Goal: Navigation & Orientation: Find specific page/section

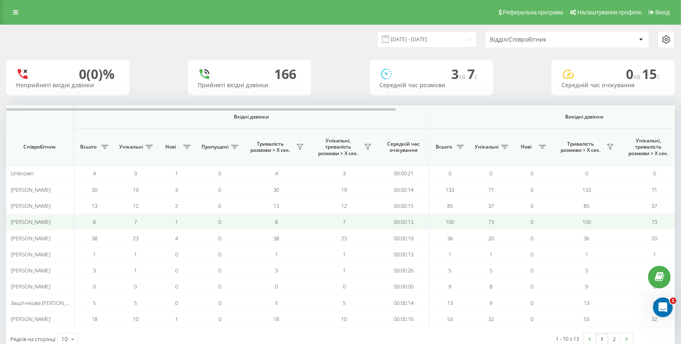
scroll to position [22, 0]
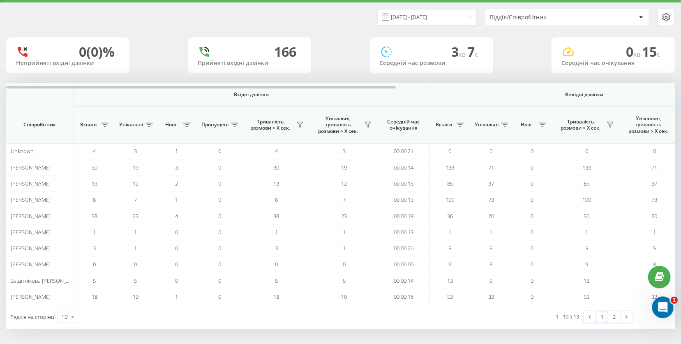
click at [653, 302] on div "Открыть службу сообщений Intercom" at bounding box center [661, 305] width 27 height 27
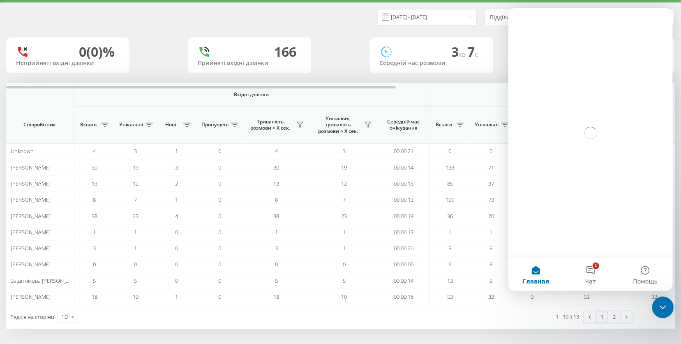
scroll to position [0, 0]
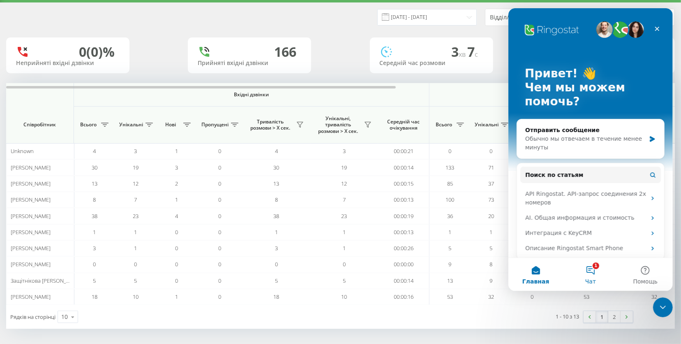
click at [591, 273] on button "1 Чат" at bounding box center [590, 274] width 55 height 33
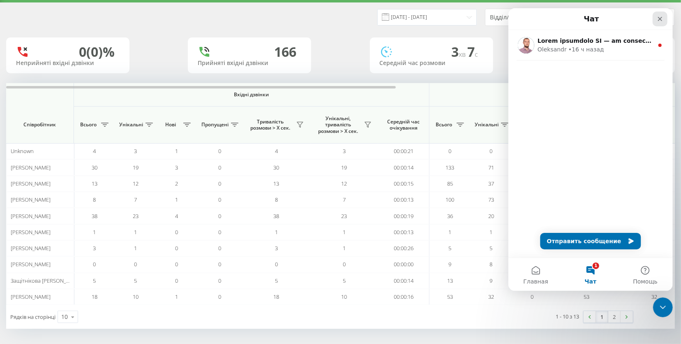
click at [656, 18] on icon "Закрыть" at bounding box center [659, 19] width 7 height 7
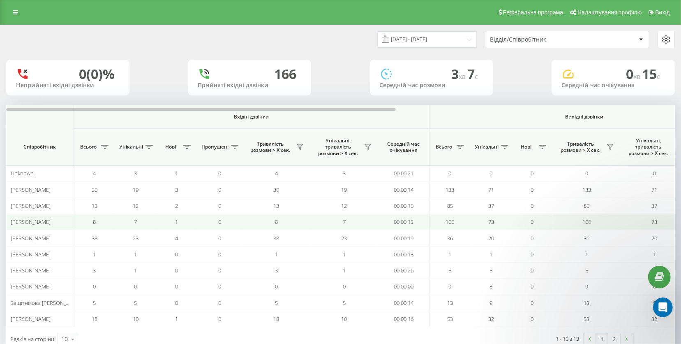
click at [38, 221] on span "Візаулін Федір" at bounding box center [31, 221] width 40 height 7
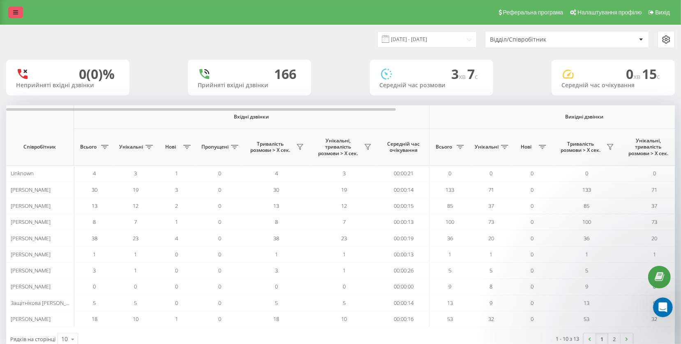
click at [14, 10] on icon at bounding box center [15, 12] width 5 height 6
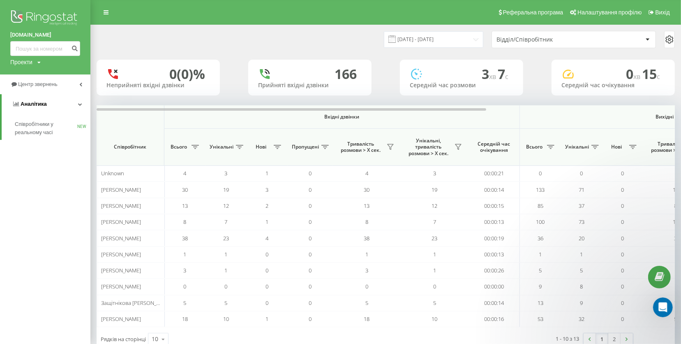
click at [36, 106] on span "Аналiтика" at bounding box center [34, 104] width 26 height 6
click at [76, 103] on link "Аналiтика" at bounding box center [45, 104] width 90 height 20
click at [316, 45] on div "14.08.2025 - 20.08.2025 Відділ/Співробітник" at bounding box center [386, 39] width 578 height 17
click at [579, 86] on div "Середній час очікування" at bounding box center [613, 85] width 104 height 7
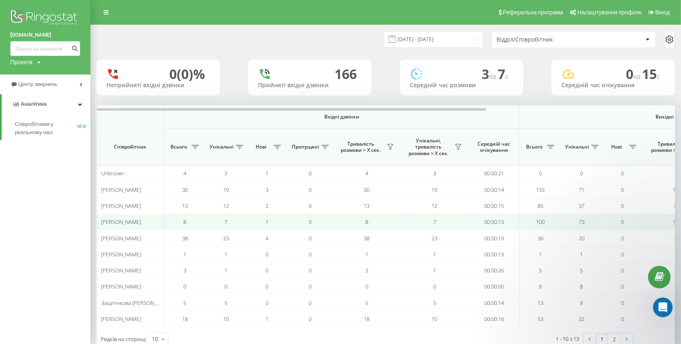
click at [163, 218] on td "Візаулін Федір" at bounding box center [131, 222] width 68 height 16
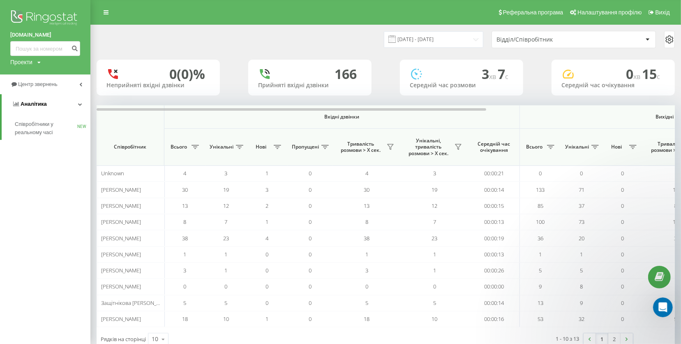
click at [39, 103] on span "Аналiтика" at bounding box center [34, 104] width 26 height 6
click at [108, 10] on icon at bounding box center [106, 12] width 5 height 6
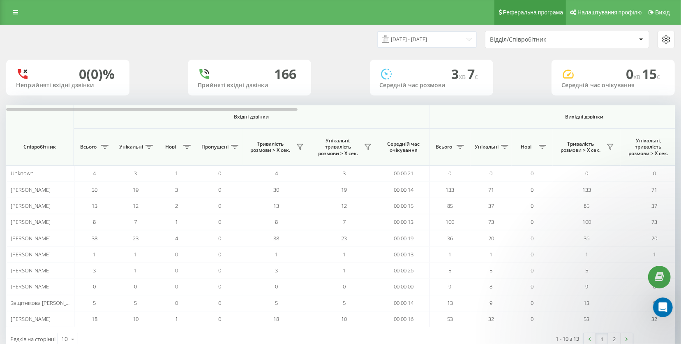
click at [529, 13] on span "Реферальна програма" at bounding box center [533, 12] width 60 height 7
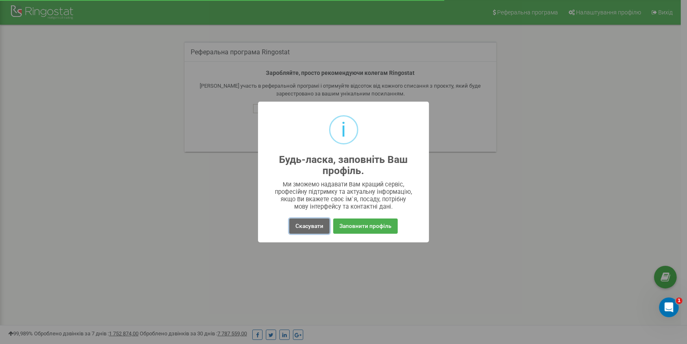
click at [318, 222] on button "Скасувати" at bounding box center [309, 225] width 40 height 15
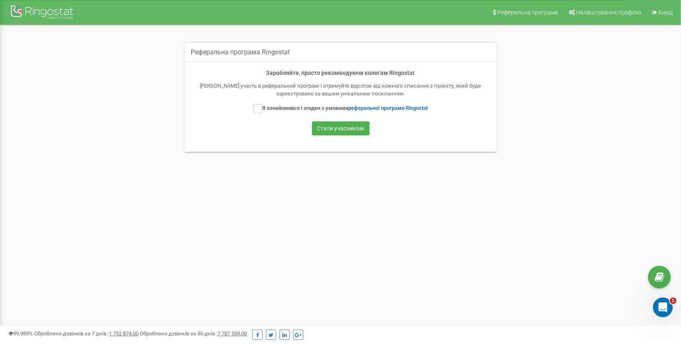
drag, startPoint x: 256, startPoint y: 108, endPoint x: 256, endPoint y: 123, distance: 15.2
click at [256, 123] on form "Я ознайомився і згоден з умовами реферальної програми Ringostat Стати учасником" at bounding box center [340, 120] width 295 height 33
click at [12, 12] on div at bounding box center [43, 13] width 66 height 20
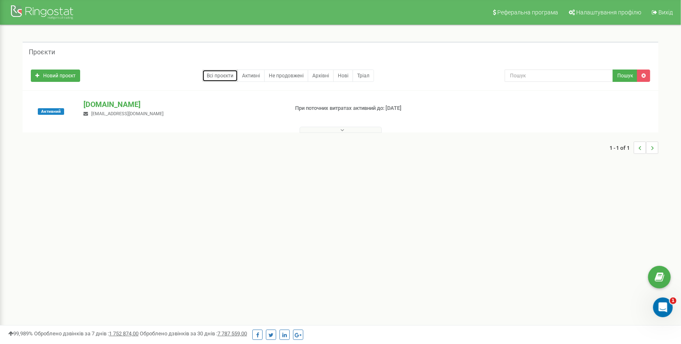
click at [223, 77] on link "Всі проєкти" at bounding box center [220, 75] width 36 height 12
click at [247, 78] on link "Активні" at bounding box center [251, 75] width 27 height 12
click at [212, 77] on link "Всі проєкти" at bounding box center [220, 75] width 36 height 12
click at [252, 79] on link "Активні" at bounding box center [251, 75] width 27 height 12
click at [221, 74] on link "Всі проєкти" at bounding box center [220, 75] width 36 height 12
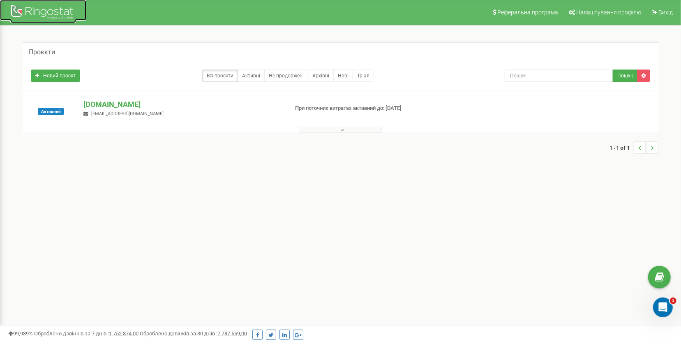
click at [21, 8] on div at bounding box center [43, 13] width 66 height 20
click at [102, 108] on p "[DOMAIN_NAME]" at bounding box center [182, 104] width 198 height 11
